Goal: Find specific page/section: Find specific page/section

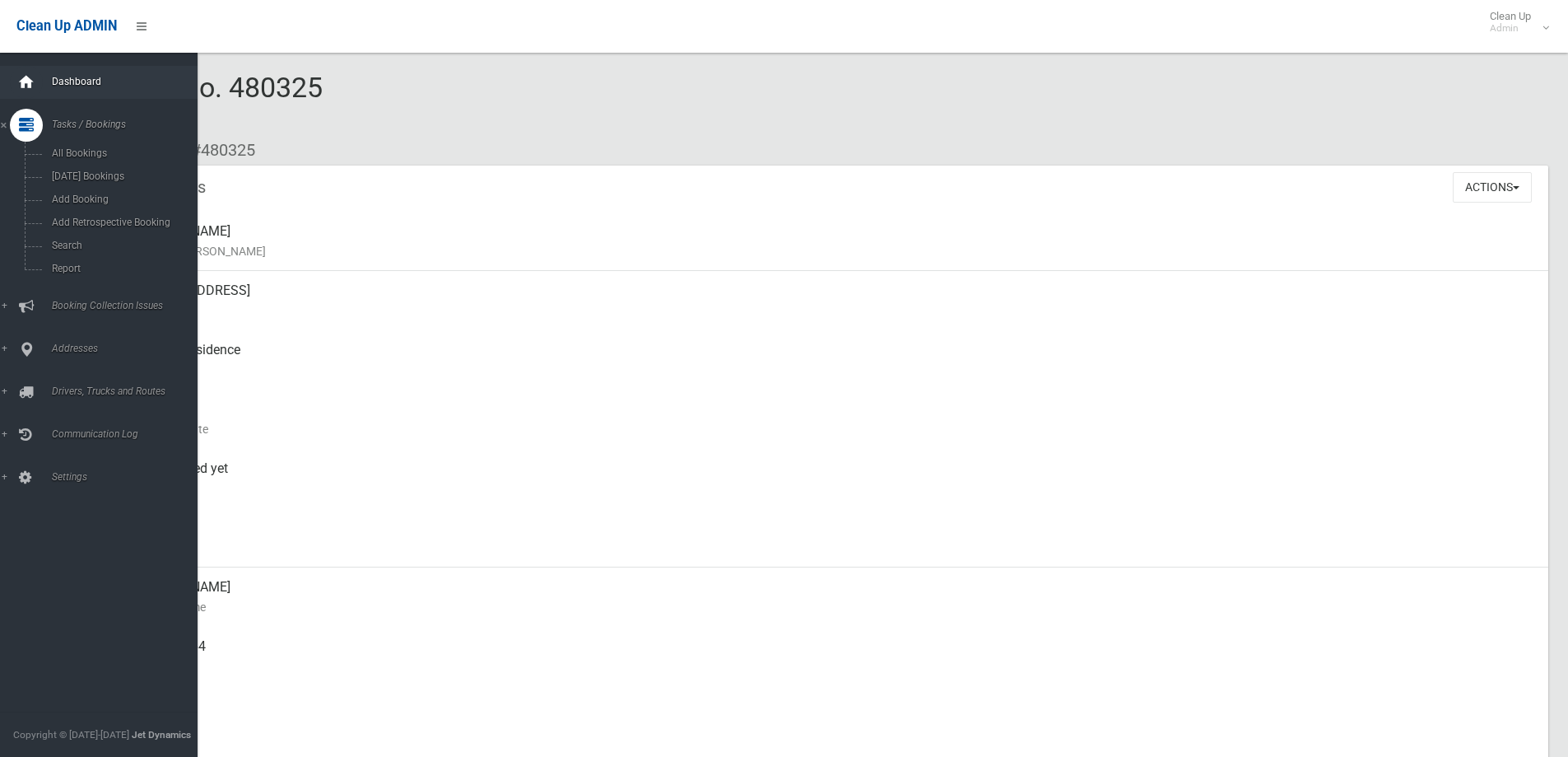
click at [26, 75] on icon at bounding box center [26, 82] width 18 height 33
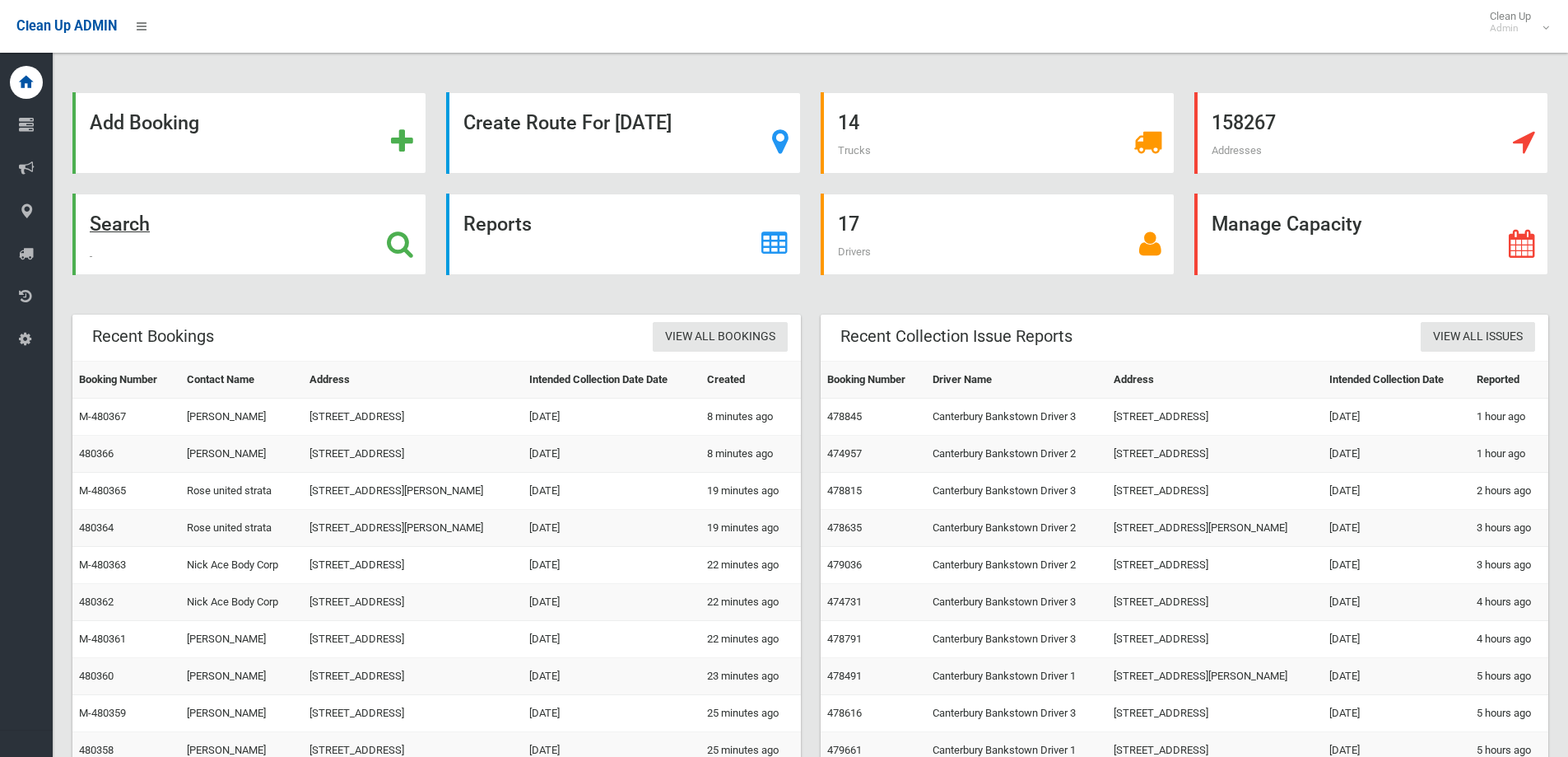
click at [127, 222] on strong "Search" at bounding box center [119, 224] width 60 height 23
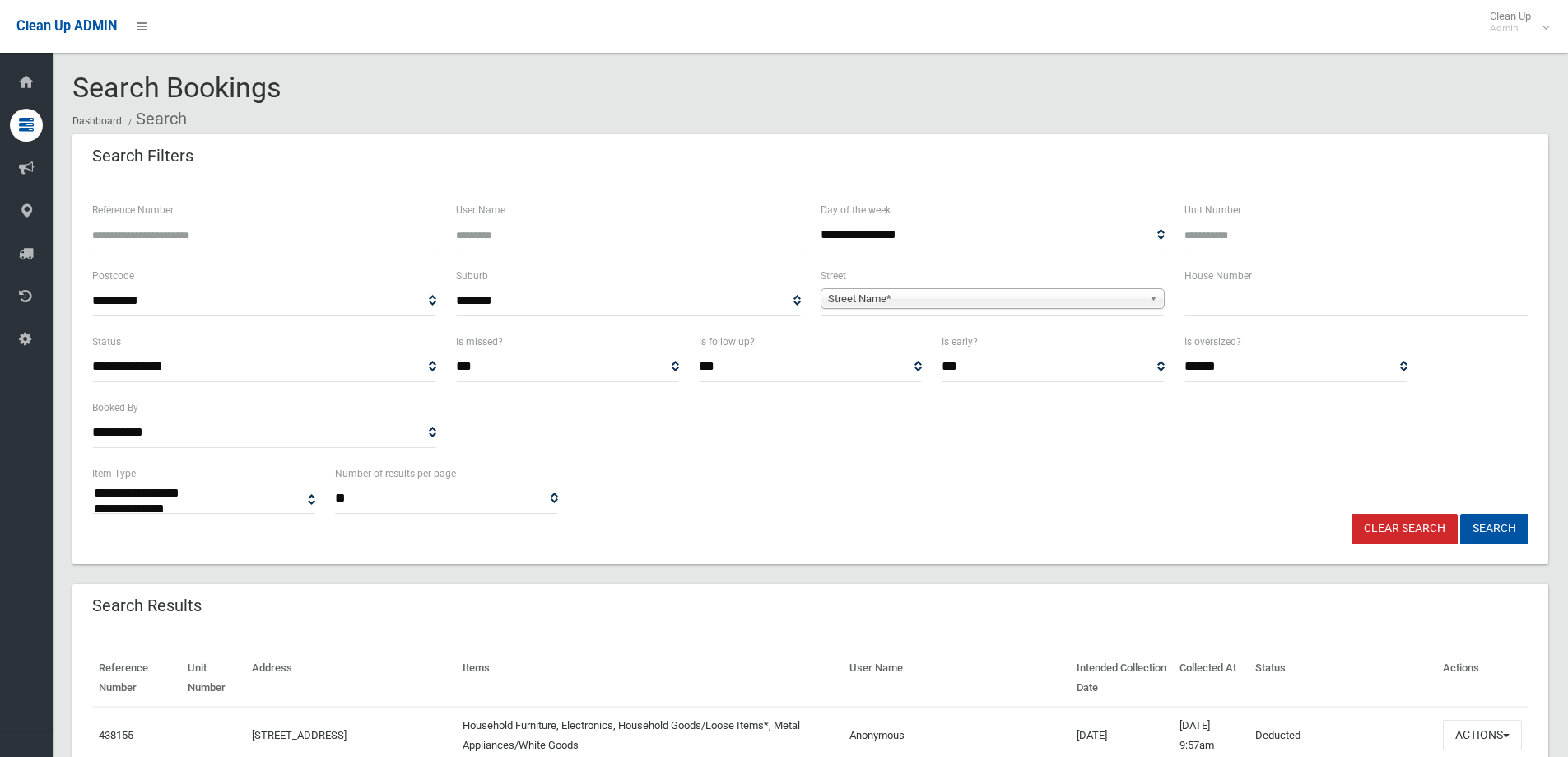
select select
click at [1199, 290] on input "text" at bounding box center [1355, 301] width 344 height 31
type input "**"
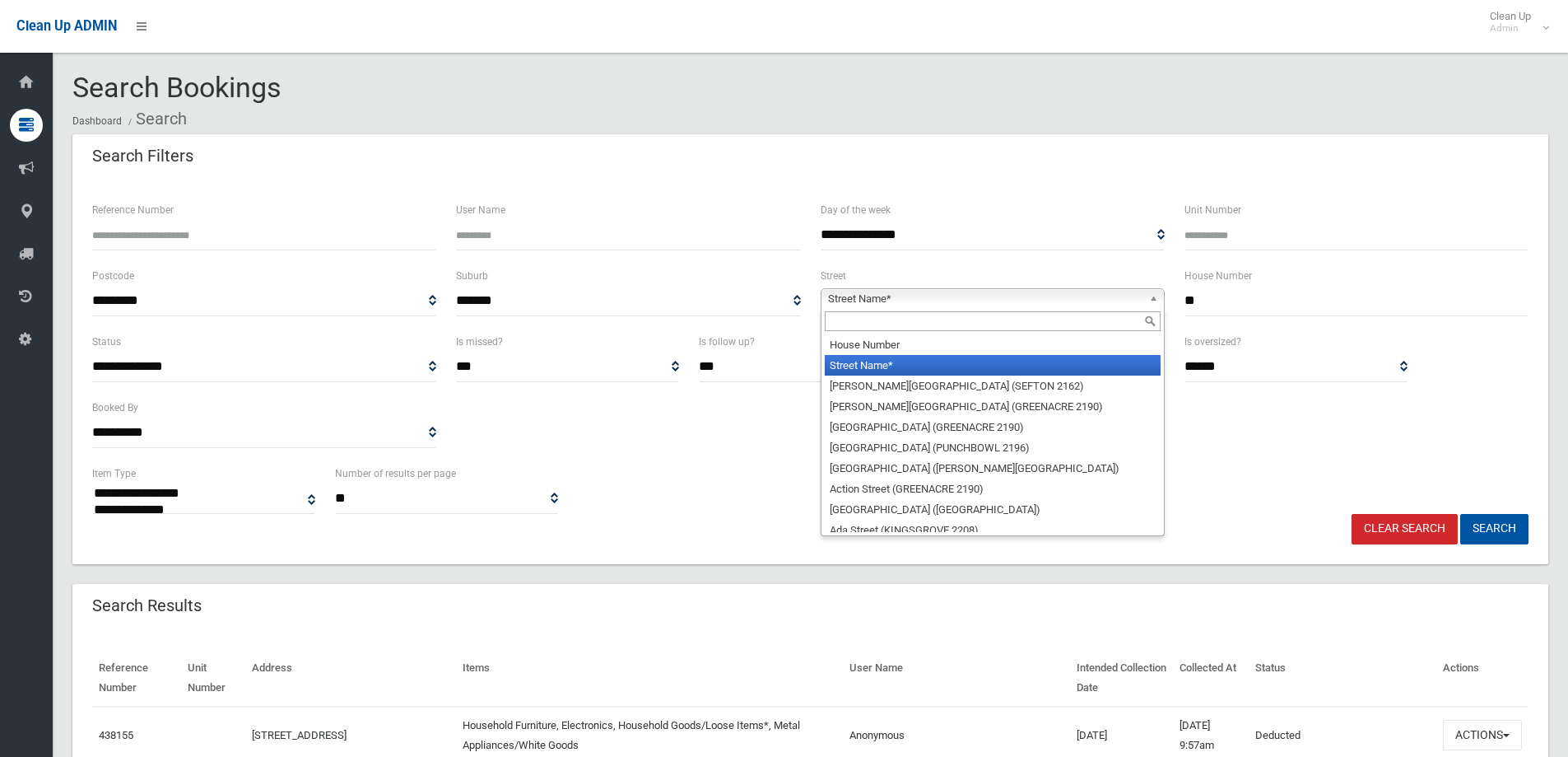
click at [878, 302] on span "Street Name*" at bounding box center [985, 299] width 314 height 20
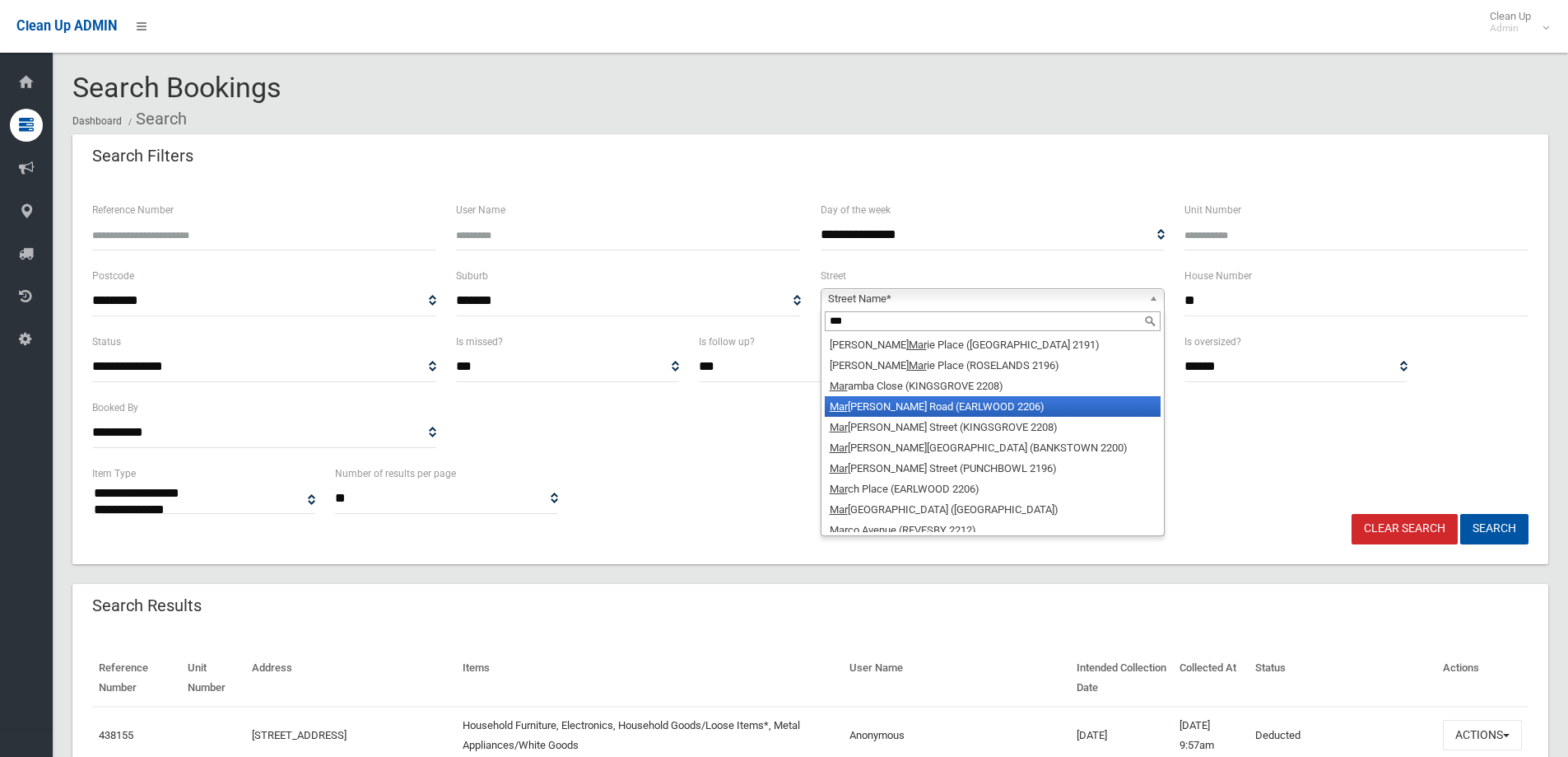
type input "***"
click at [880, 401] on li "Mar [PERSON_NAME] Road (EARLWOOD 2206)" at bounding box center [993, 406] width 336 height 21
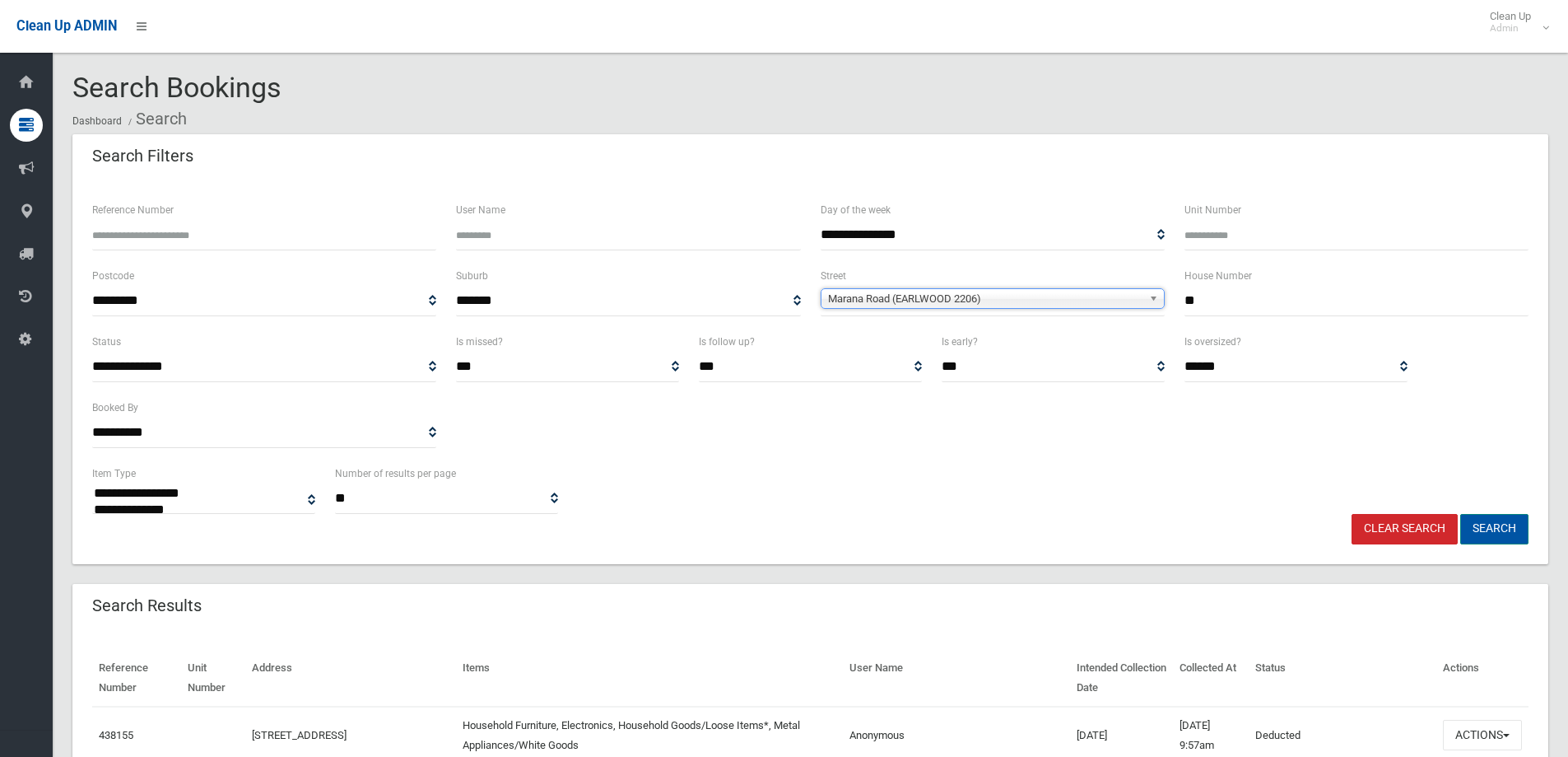
click at [1485, 524] on button "Search" at bounding box center [1494, 529] width 68 height 31
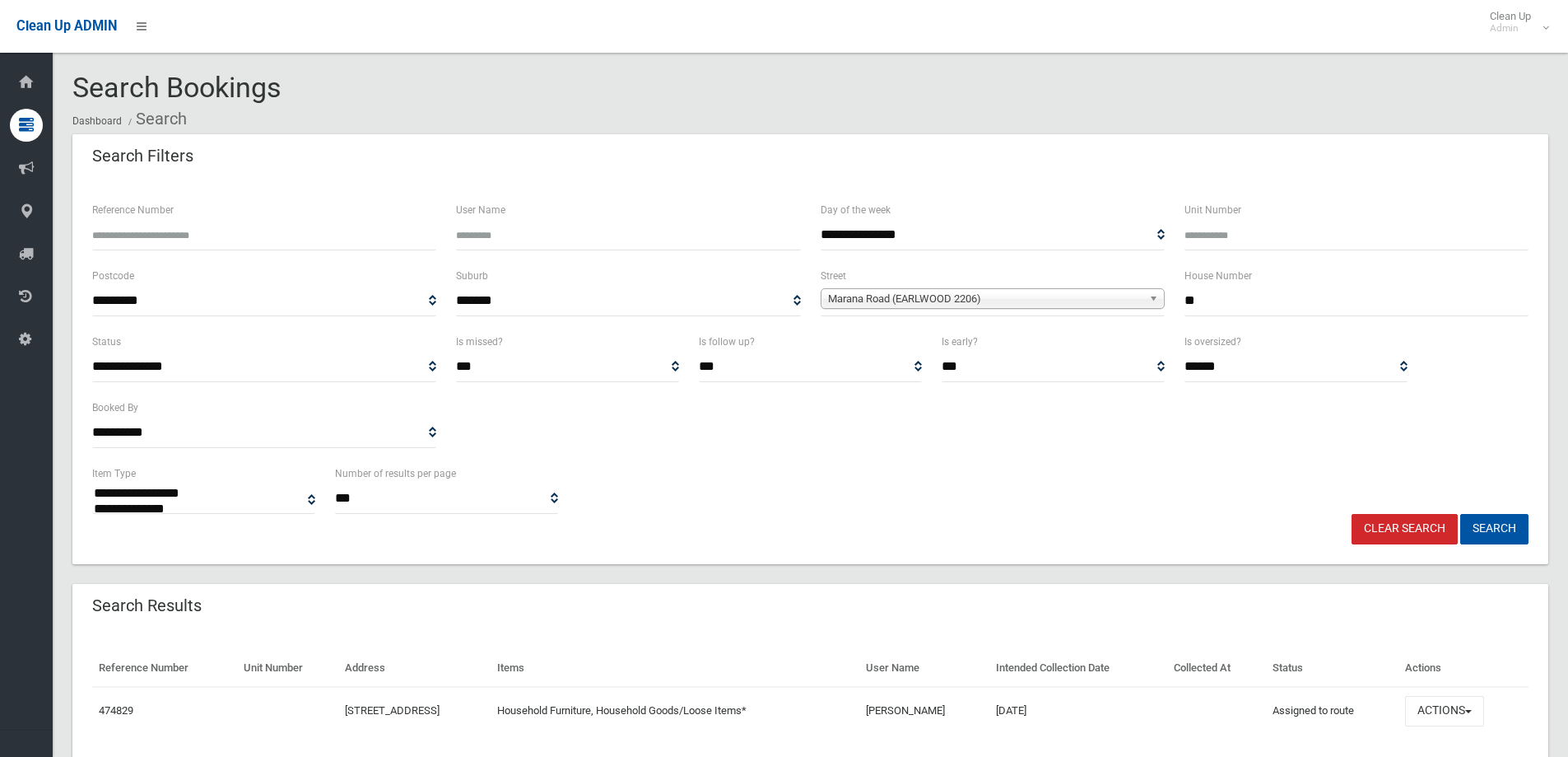
select select
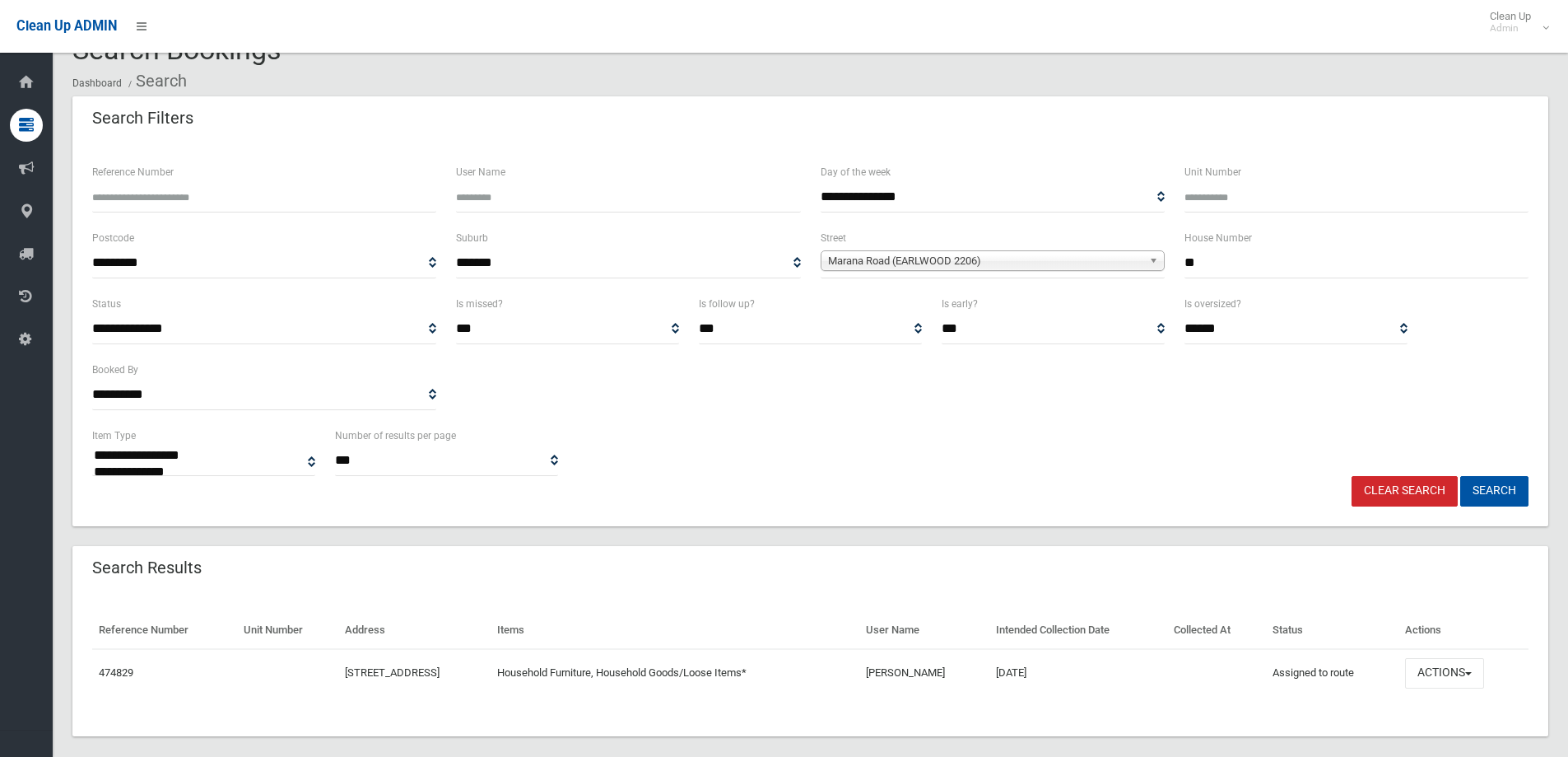
scroll to position [57, 0]
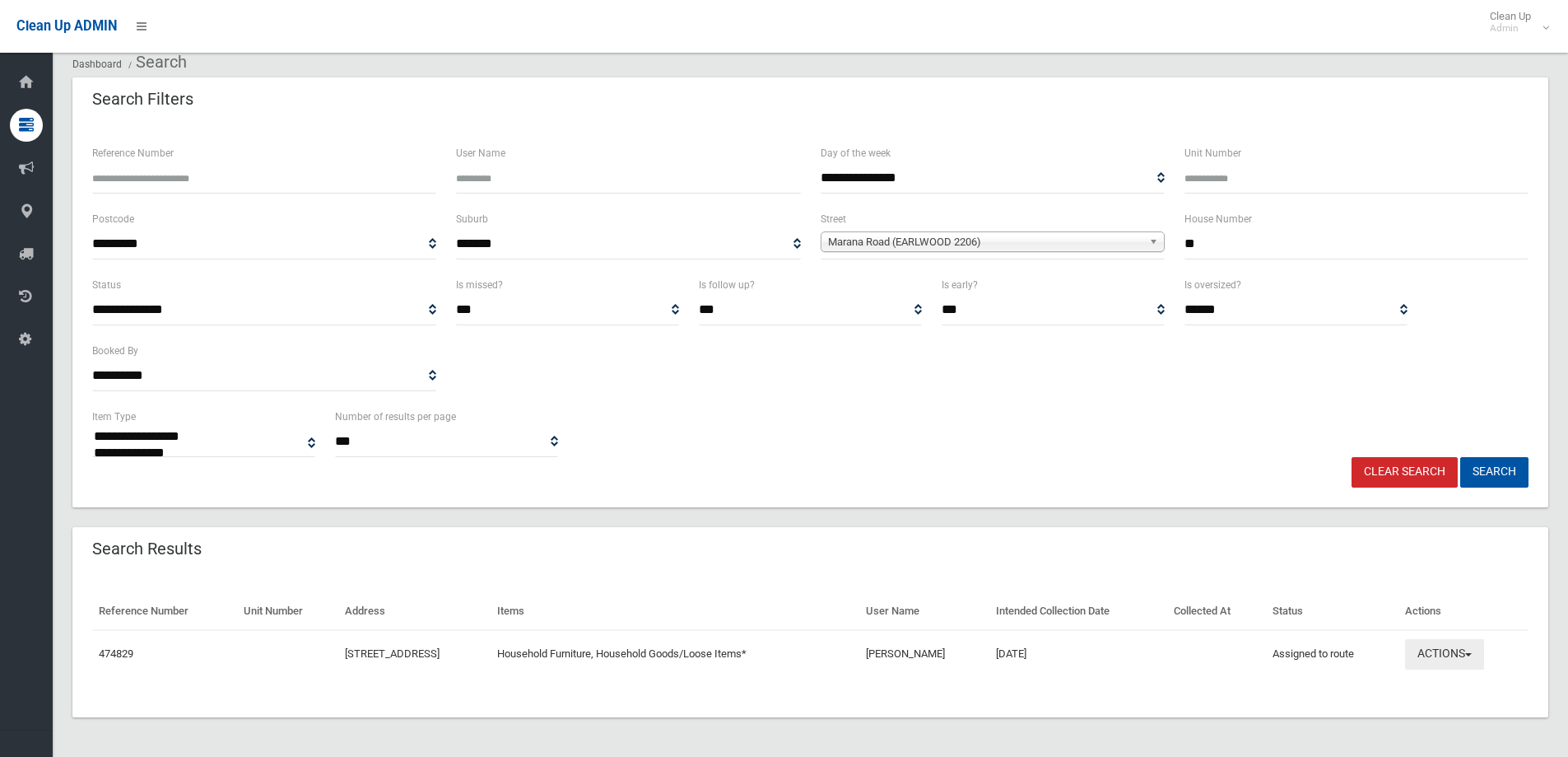
click at [1462, 656] on button "Actions" at bounding box center [1444, 655] width 79 height 31
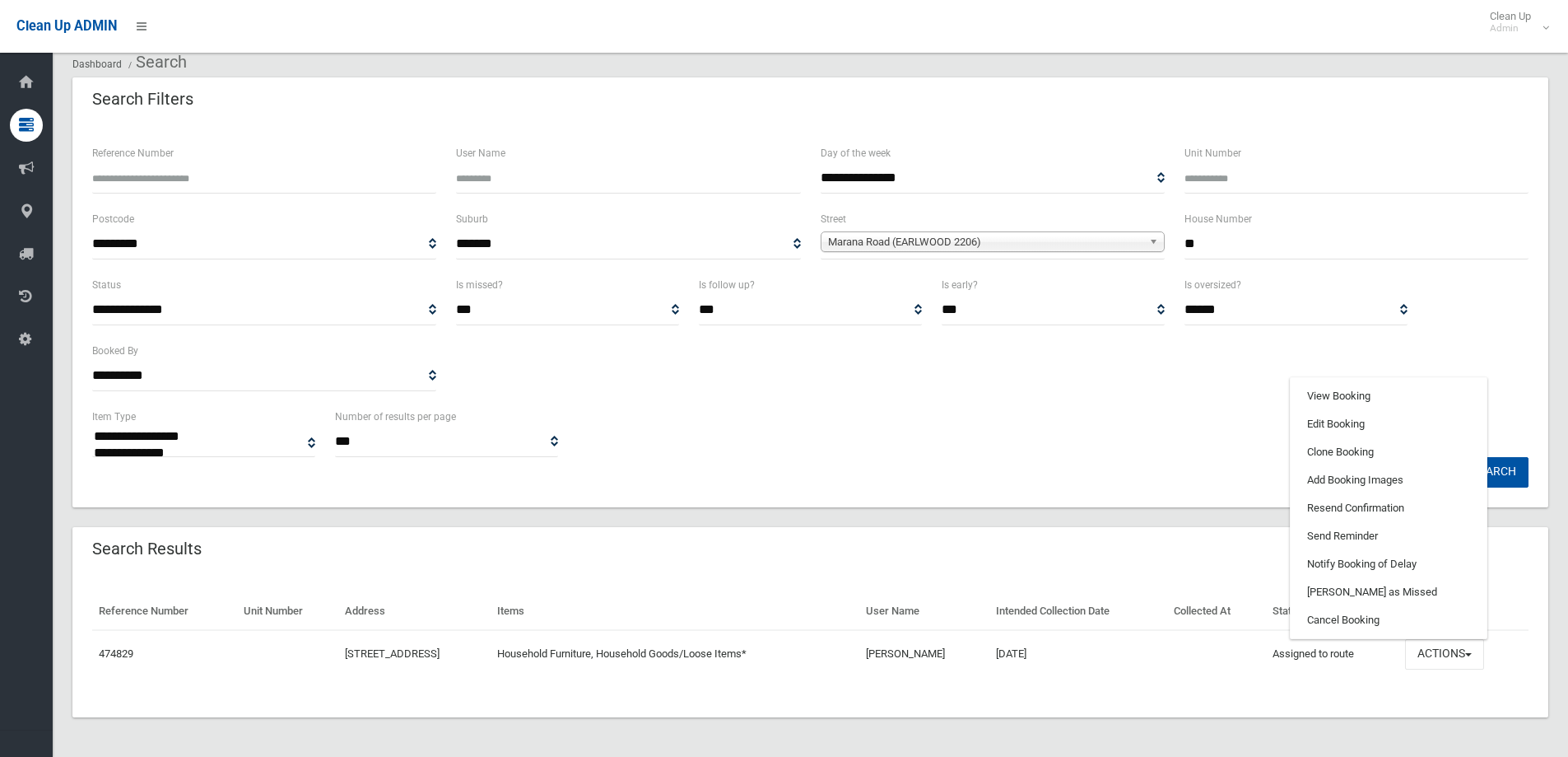
click at [1140, 468] on div "Clear Search Search" at bounding box center [810, 472] width 1456 height 31
